Goal: Task Accomplishment & Management: Use online tool/utility

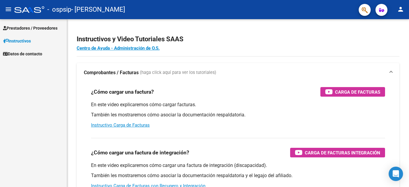
click at [30, 26] on span "Prestadores / Proveedores" at bounding box center [30, 28] width 54 height 7
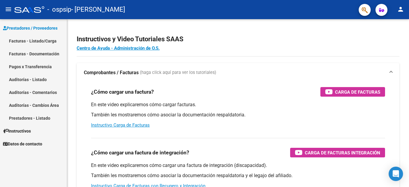
click at [45, 51] on link "Facturas - Documentación" at bounding box center [33, 53] width 67 height 13
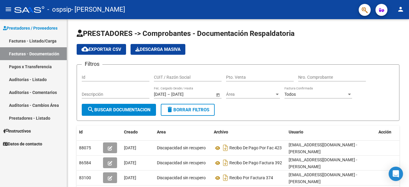
click at [399, 10] on mat-icon "person" at bounding box center [400, 9] width 7 height 7
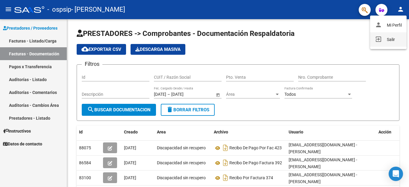
click at [391, 39] on button "exit_to_app Salir" at bounding box center [388, 39] width 37 height 14
